Goal: Navigation & Orientation: Find specific page/section

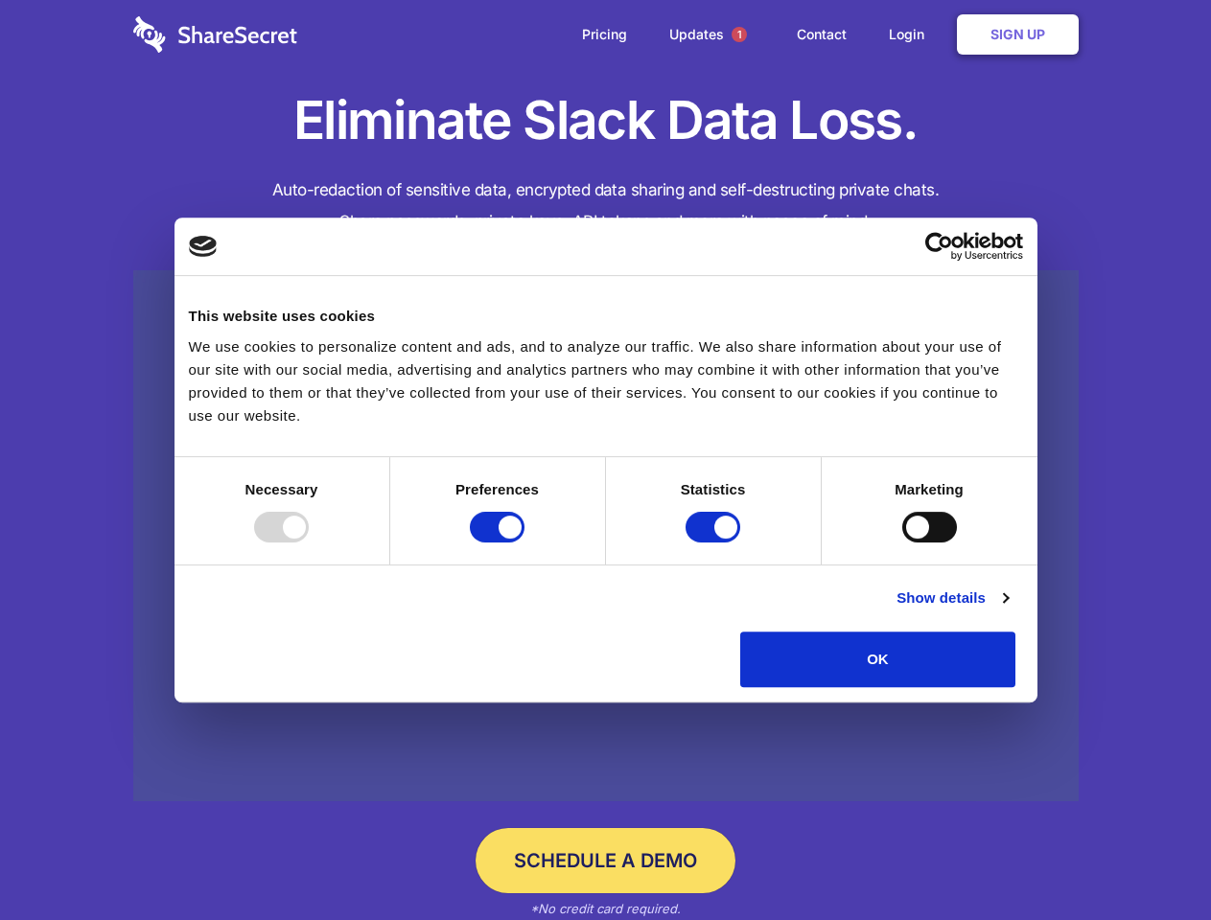
click at [309, 543] on div at bounding box center [281, 527] width 55 height 31
click at [524, 543] on input "Preferences" at bounding box center [497, 527] width 55 height 31
checkbox input "false"
click at [715, 543] on input "Statistics" at bounding box center [712, 527] width 55 height 31
checkbox input "false"
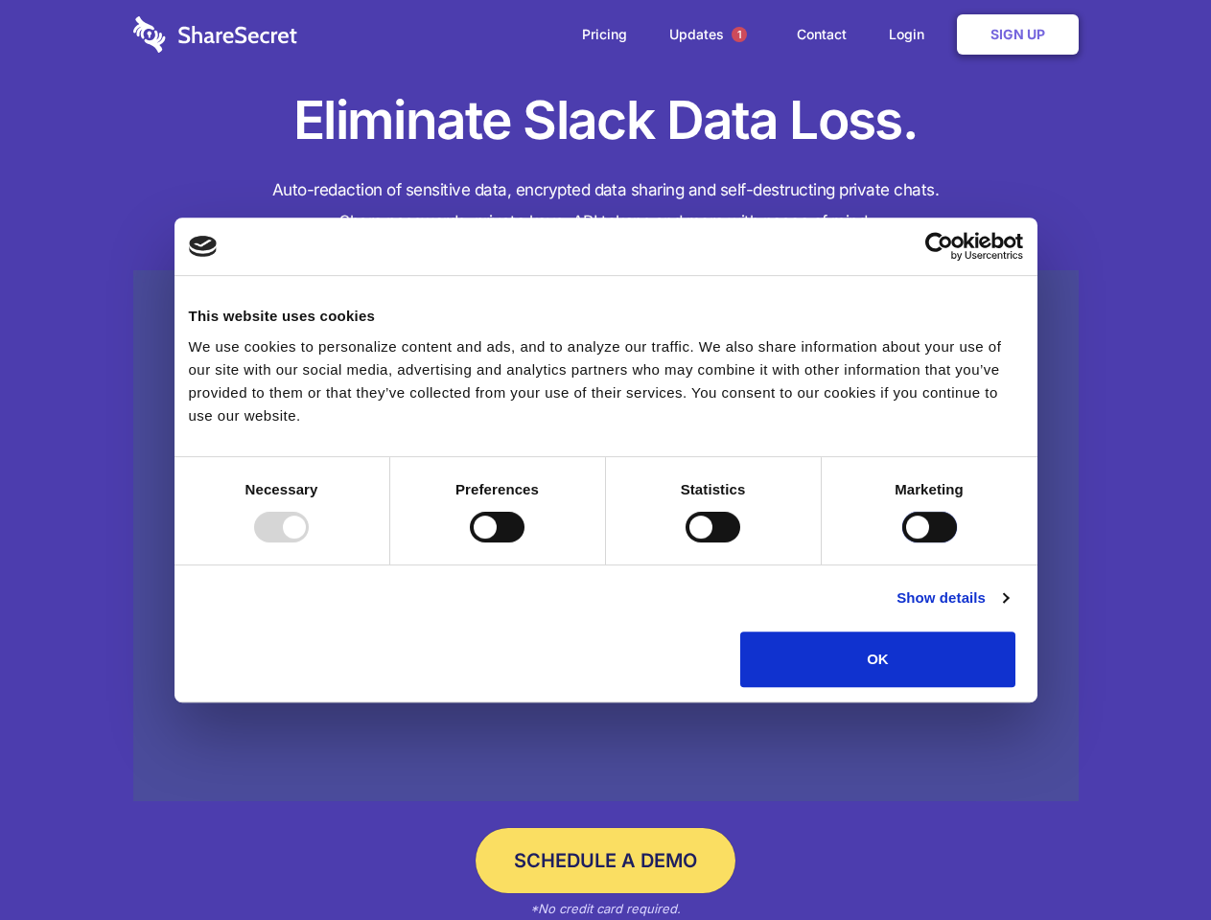
click at [902, 543] on input "Marketing" at bounding box center [929, 527] width 55 height 31
checkbox input "true"
click at [1007, 610] on link "Show details" at bounding box center [951, 598] width 111 height 23
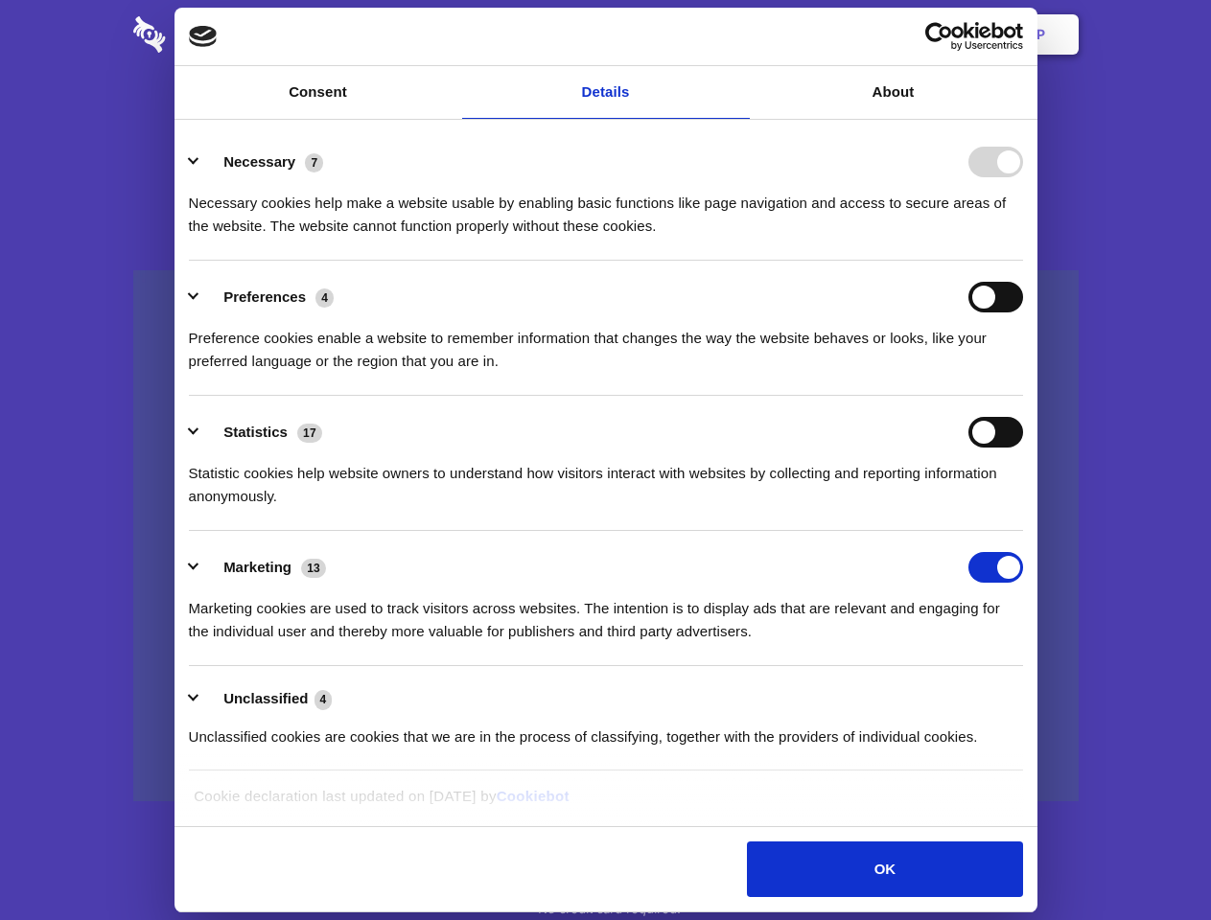
click at [1023, 261] on li "Necessary 7 Necessary cookies help make a website usable by enabling basic func…" at bounding box center [606, 193] width 834 height 135
click at [738, 35] on span "1" at bounding box center [738, 34] width 15 height 15
